Goal: Task Accomplishment & Management: Manage account settings

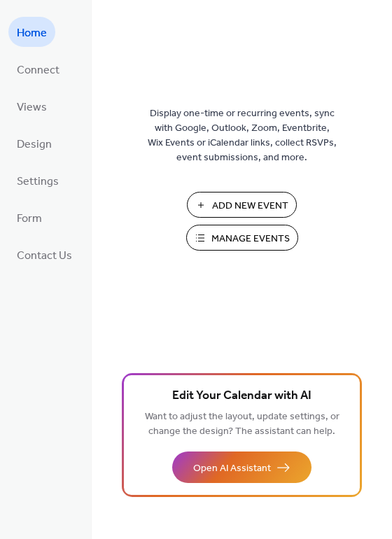
click at [251, 236] on span "Manage Events" at bounding box center [251, 239] width 78 height 15
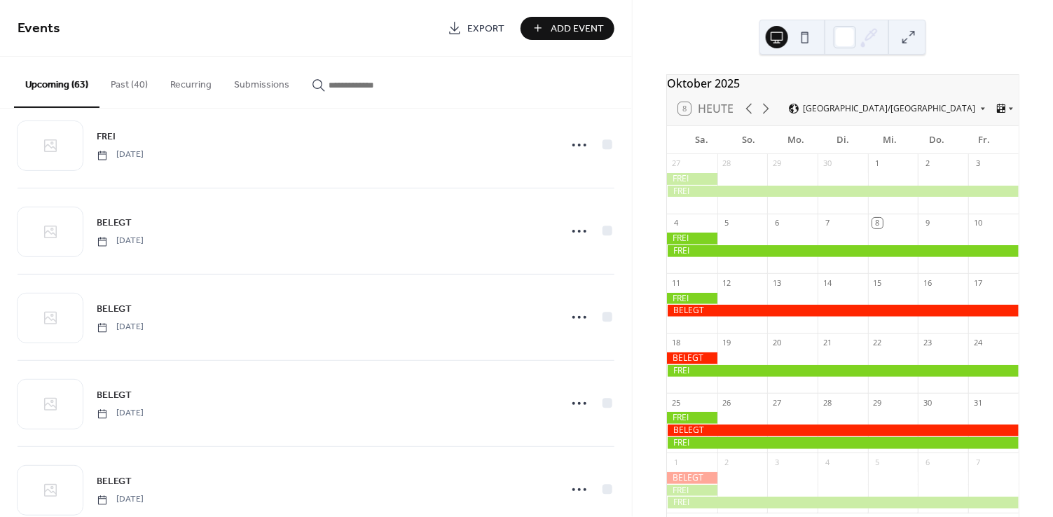
scroll to position [1322, 0]
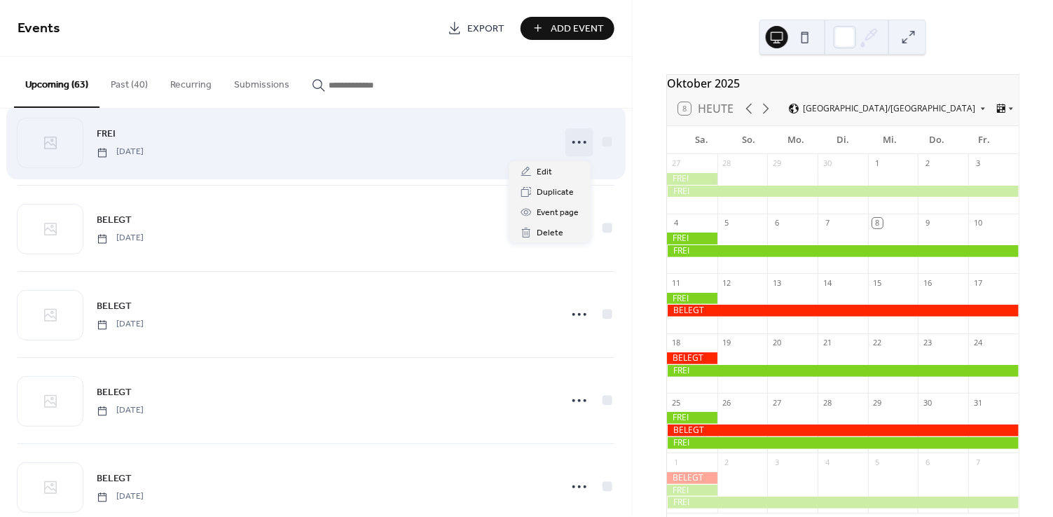
click at [575, 147] on icon at bounding box center [579, 142] width 22 height 22
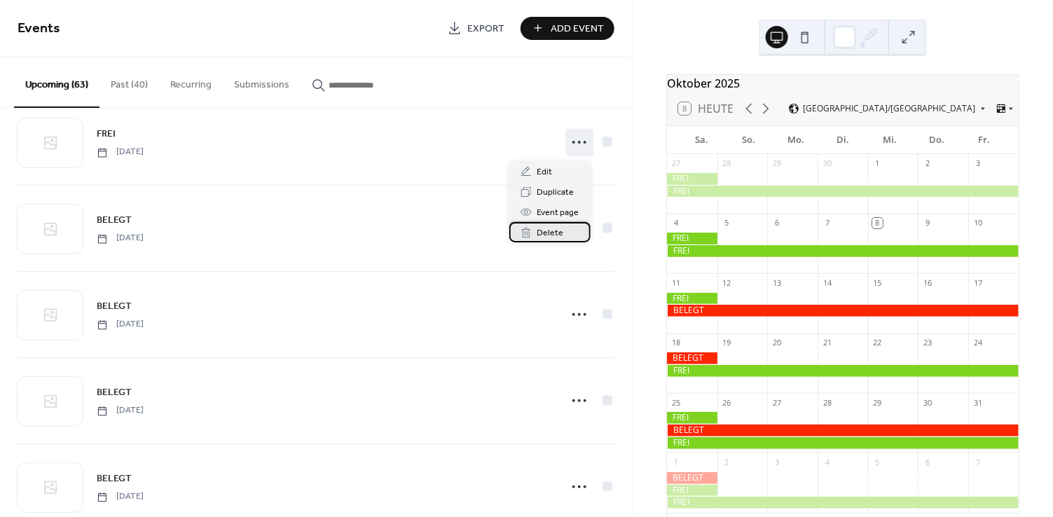
click at [550, 226] on span "Delete" at bounding box center [550, 233] width 27 height 15
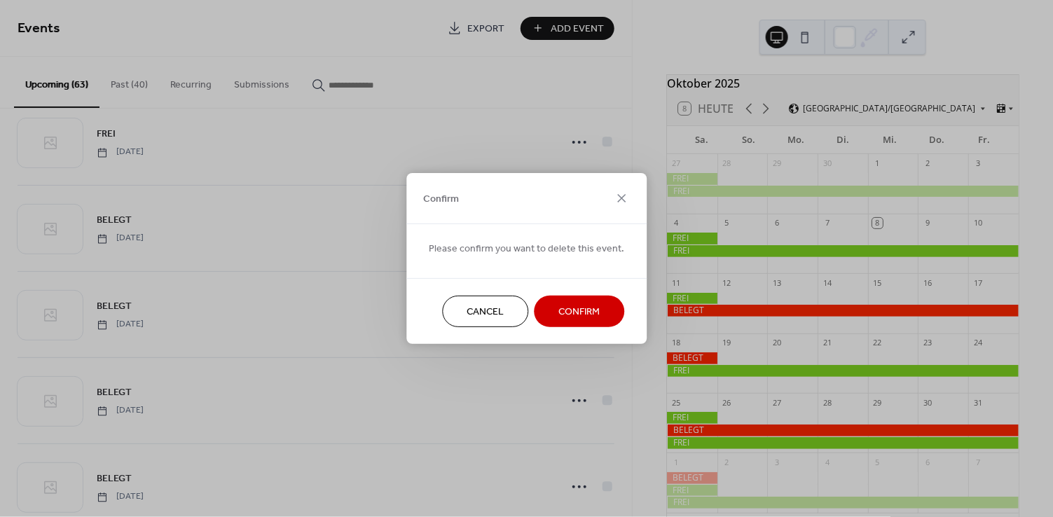
click at [585, 312] on span "Confirm" at bounding box center [578, 312] width 41 height 15
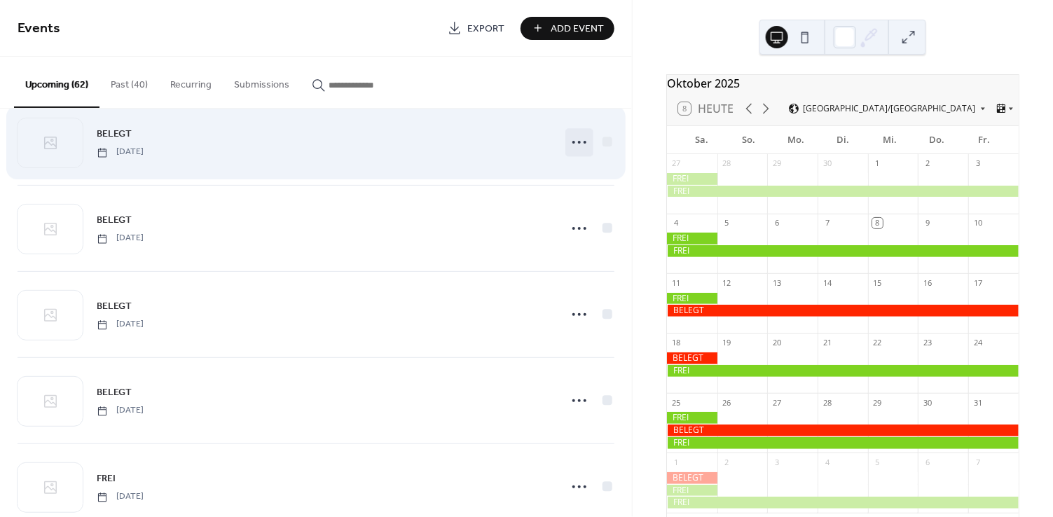
click at [578, 139] on icon at bounding box center [579, 142] width 22 height 22
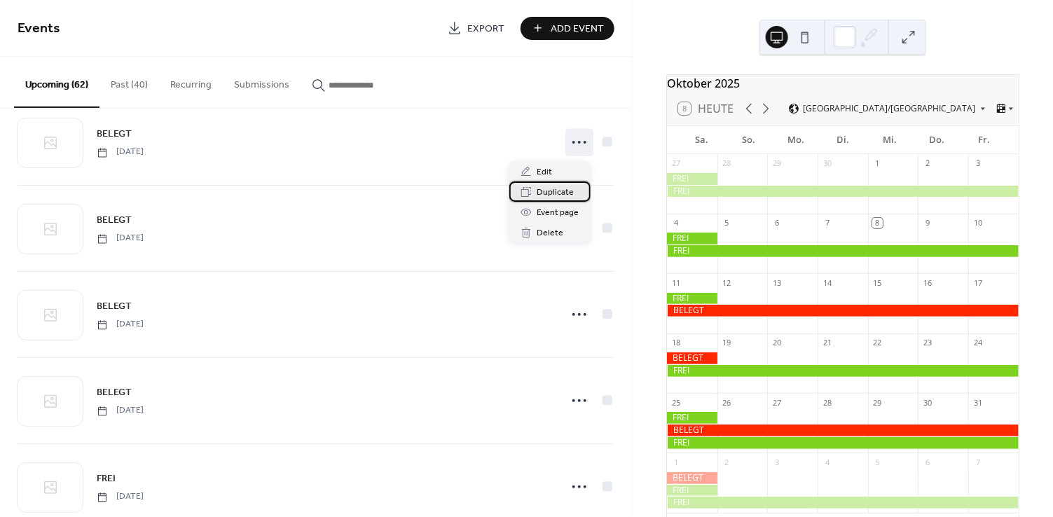
click at [557, 189] on span "Duplicate" at bounding box center [555, 193] width 37 height 15
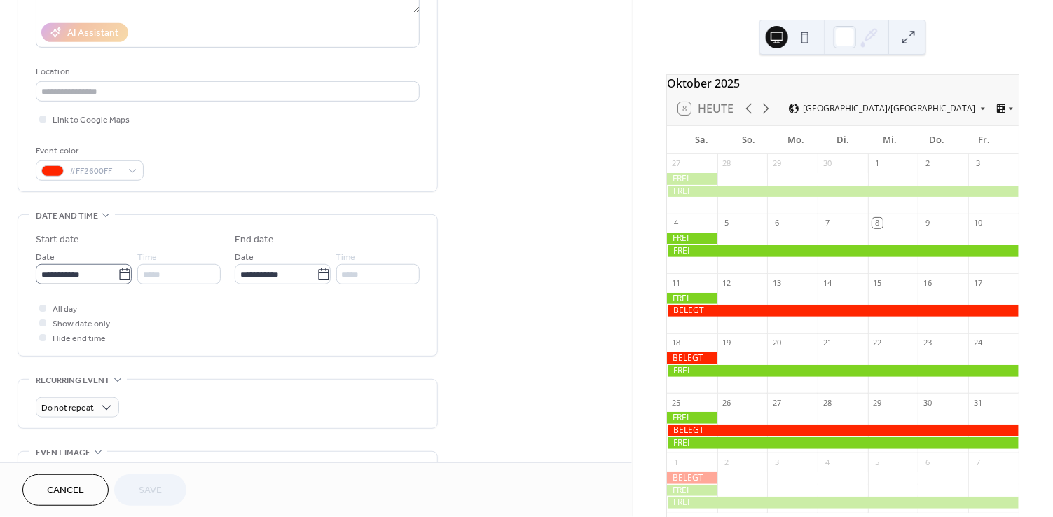
scroll to position [246, 0]
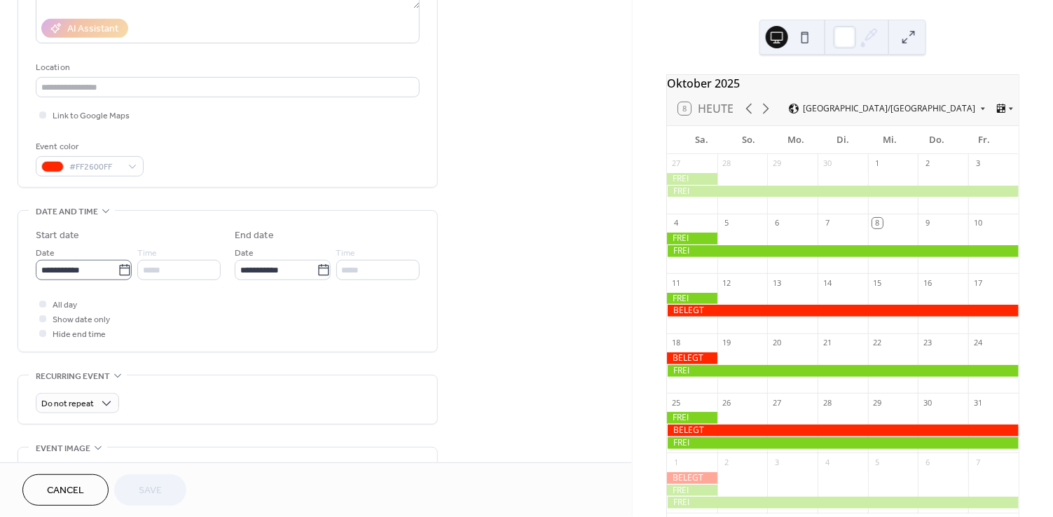
click at [120, 267] on icon at bounding box center [124, 269] width 11 height 11
click at [118, 267] on input "**********" at bounding box center [77, 270] width 82 height 20
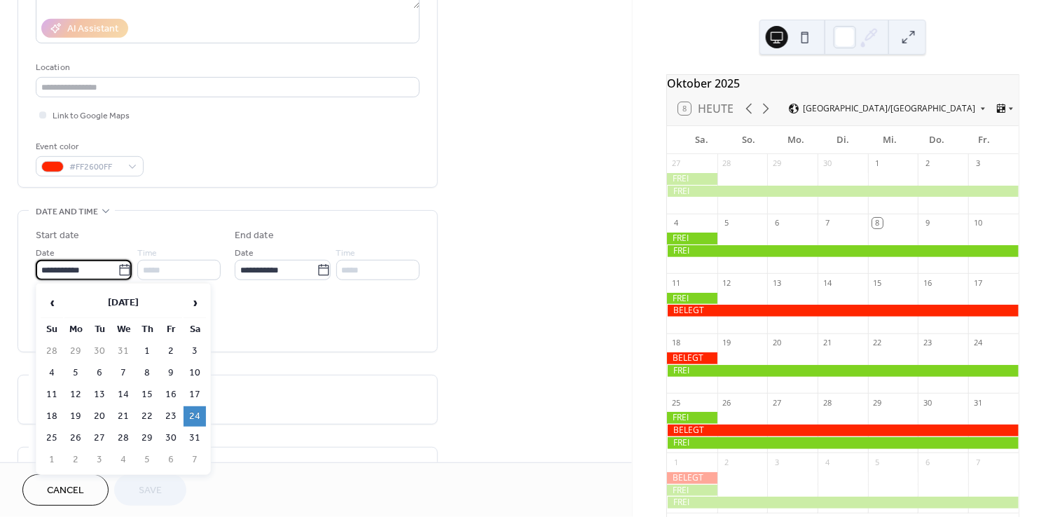
drag, startPoint x: 195, startPoint y: 394, endPoint x: 165, endPoint y: 361, distance: 43.6
click at [195, 394] on td "17" at bounding box center [194, 394] width 22 height 20
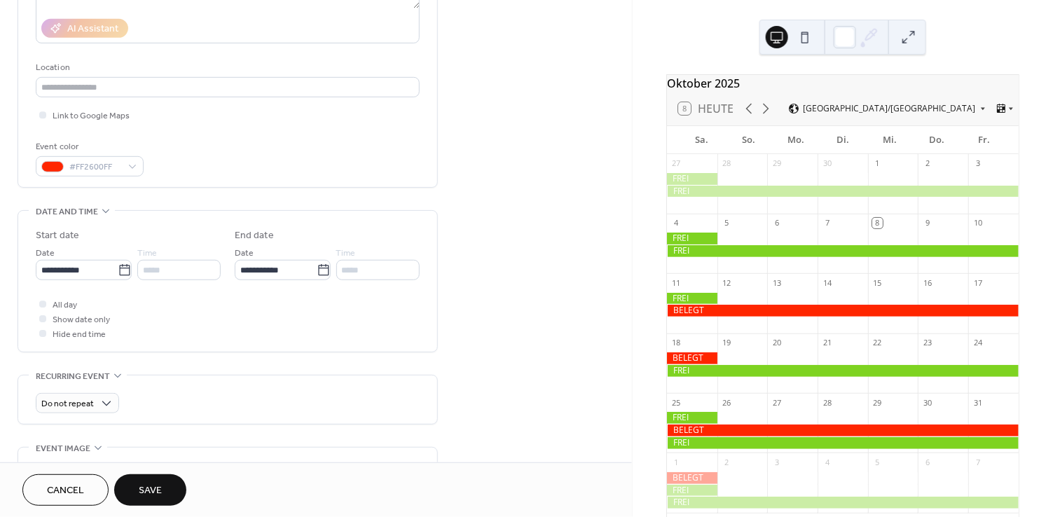
type input "**********"
click at [146, 494] on span "Save" at bounding box center [150, 491] width 23 height 15
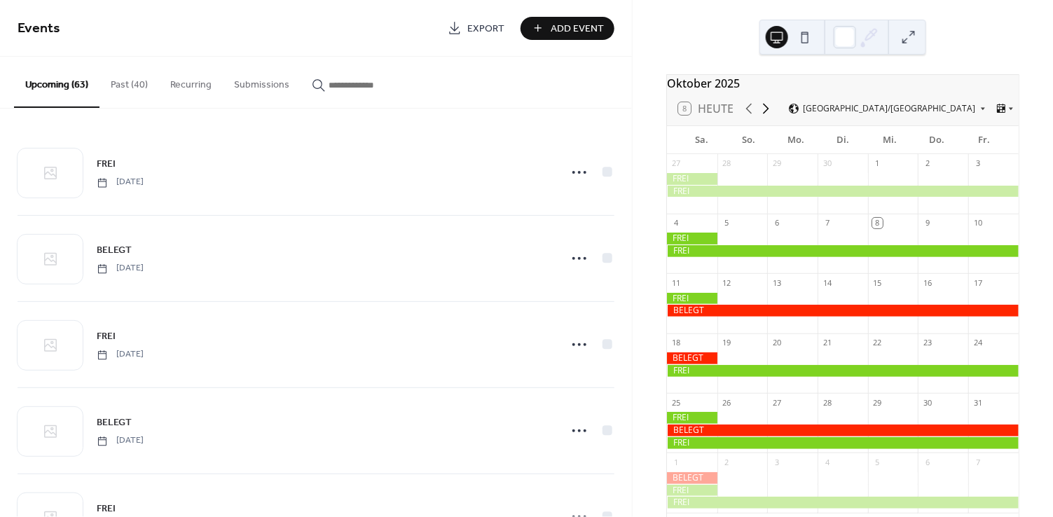
click at [765, 117] on icon at bounding box center [765, 108] width 17 height 17
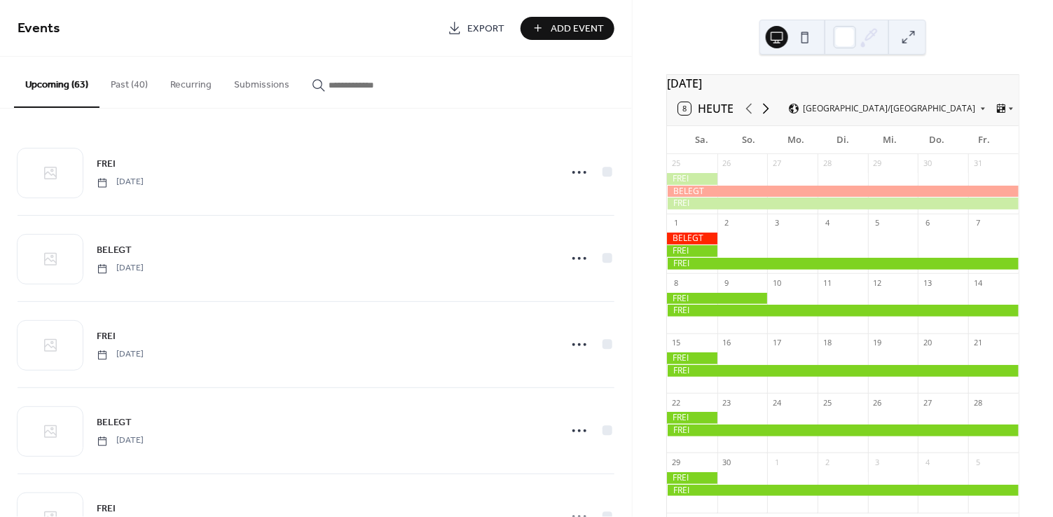
click at [765, 117] on icon at bounding box center [765, 108] width 17 height 17
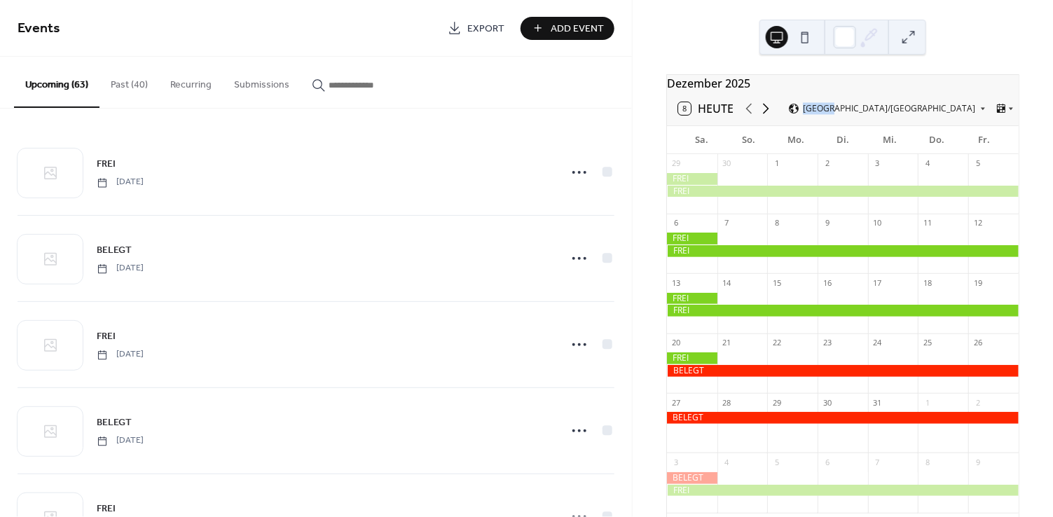
click at [765, 117] on icon at bounding box center [765, 108] width 17 height 17
